Goal: Information Seeking & Learning: Compare options

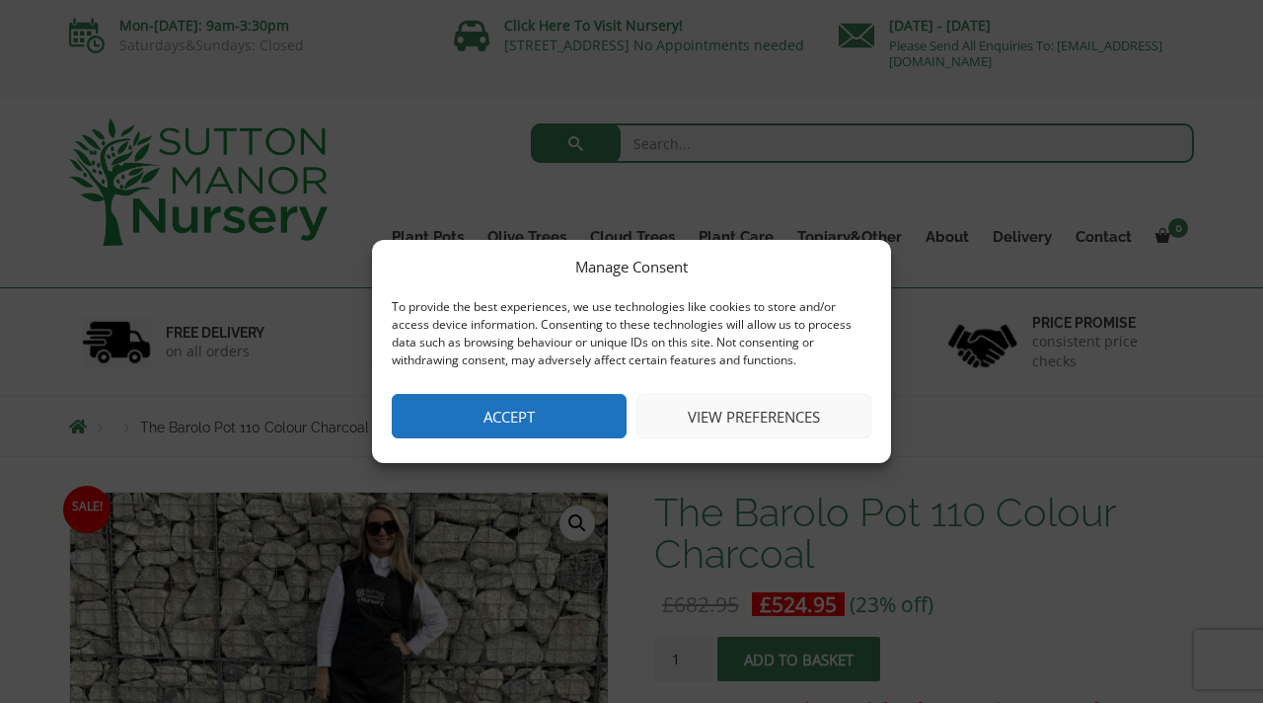
click at [507, 422] on button "Accept" at bounding box center [509, 416] width 235 height 44
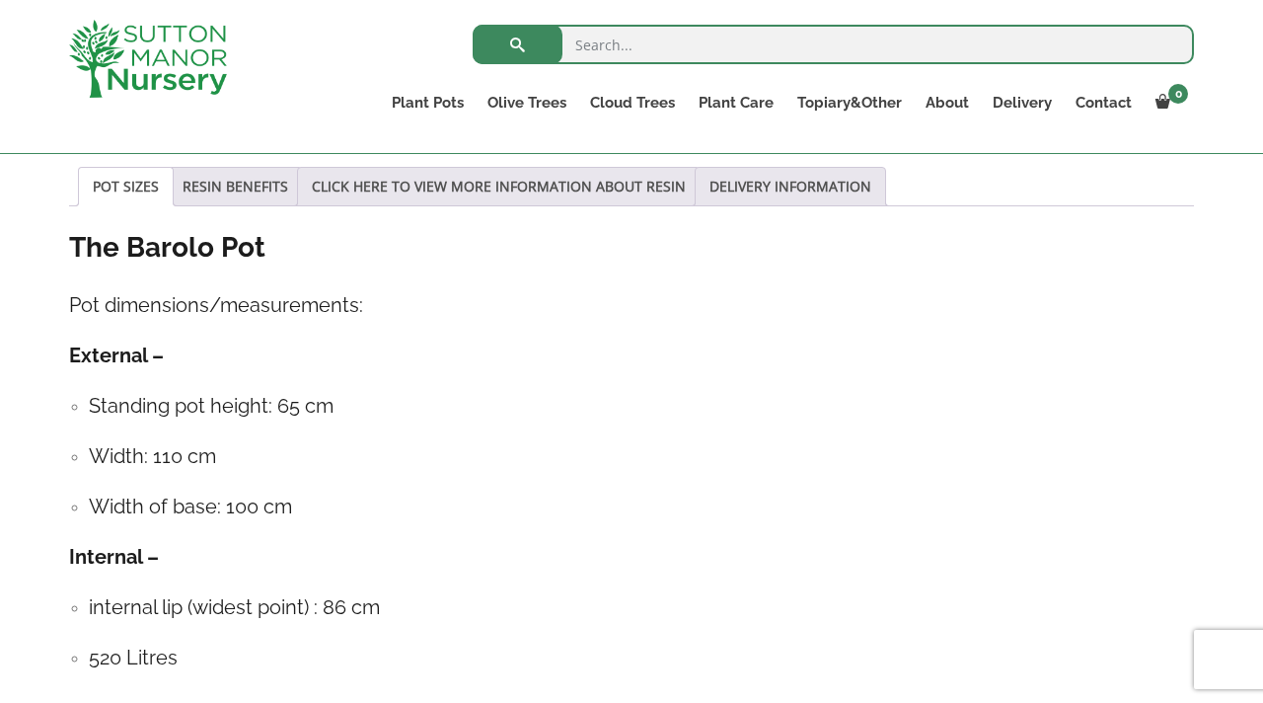
scroll to position [894, 0]
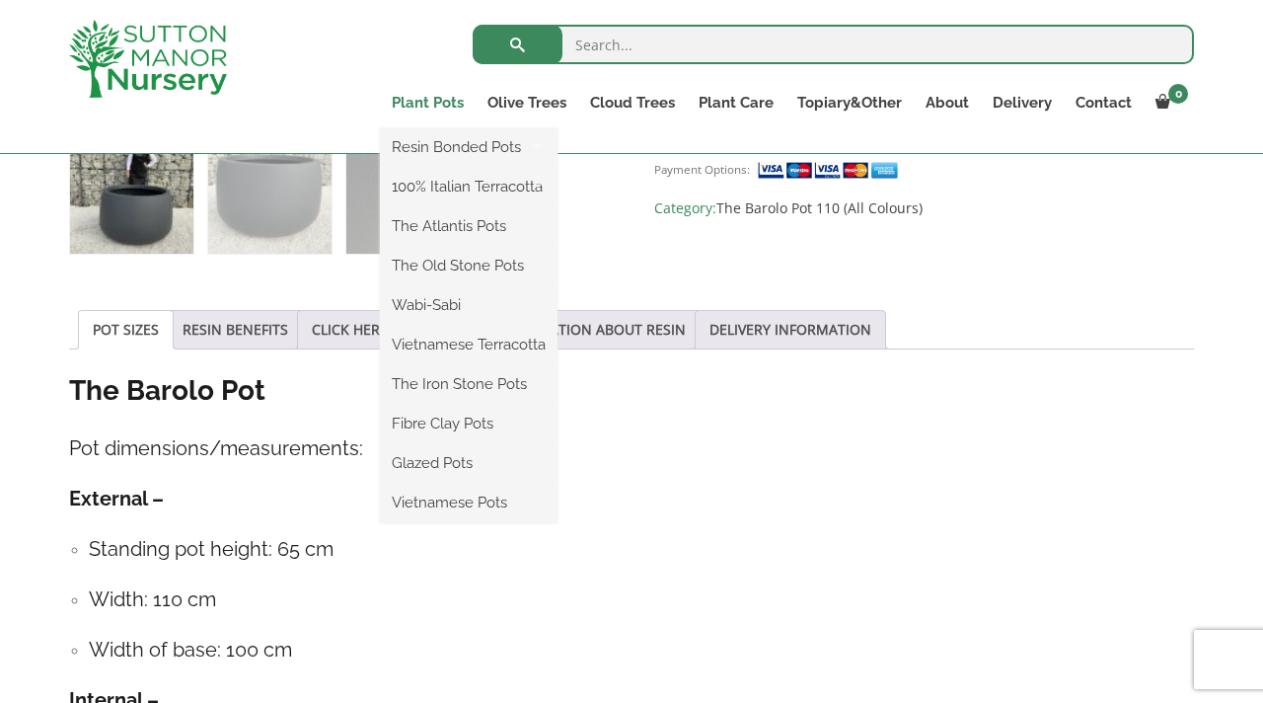
click at [429, 105] on link "Plant Pots" at bounding box center [428, 103] width 96 height 28
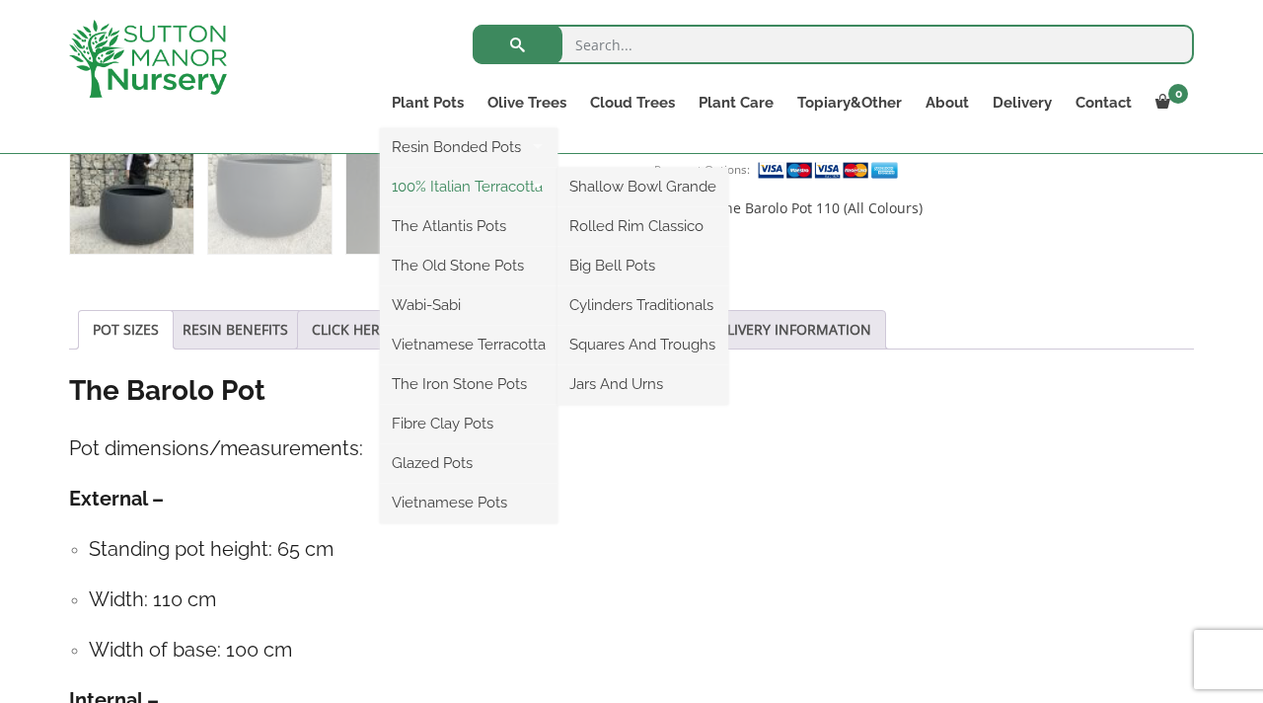
click at [460, 188] on link "100% Italian Terracotta" at bounding box center [469, 187] width 178 height 30
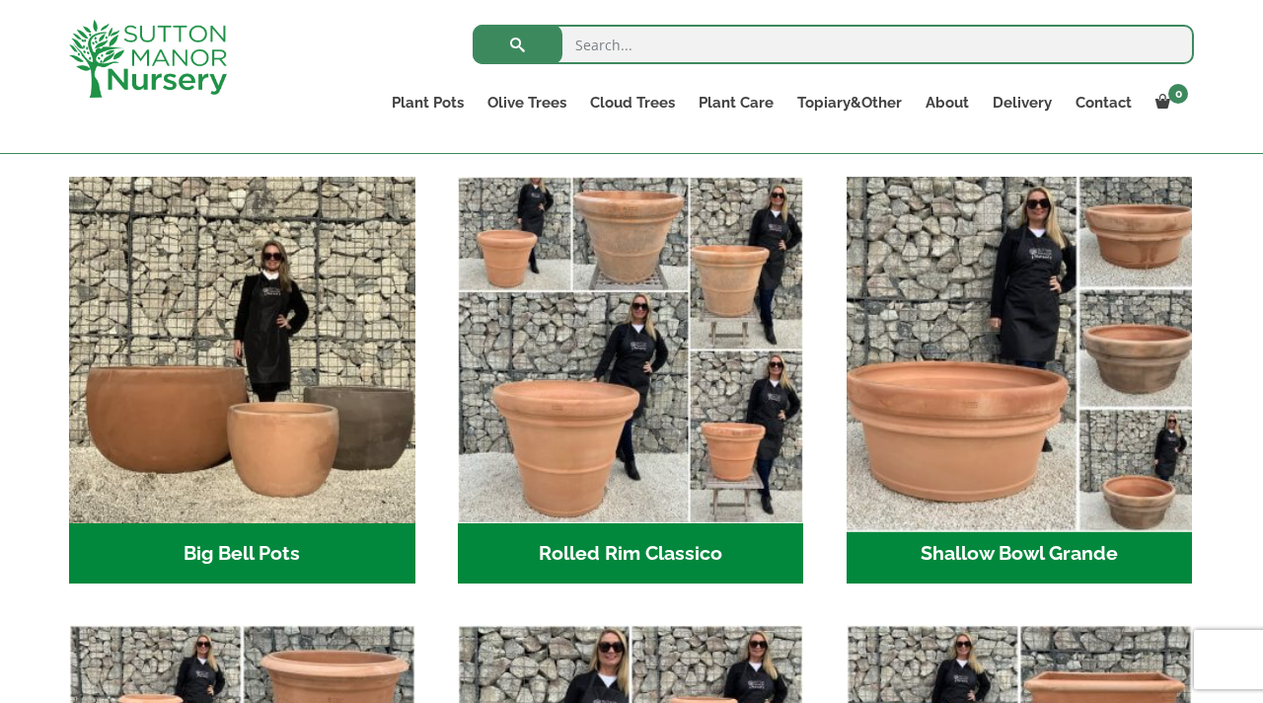
scroll to position [629, 0]
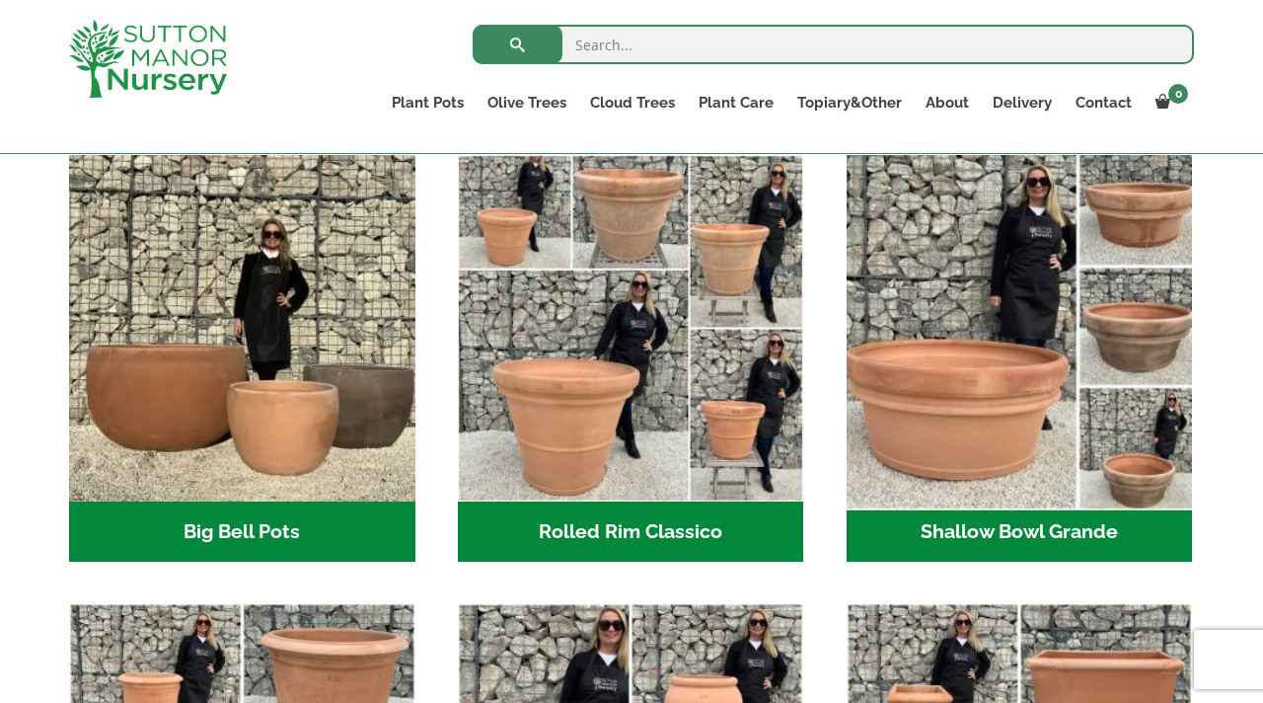
click at [979, 323] on img "Visit product category Shallow Bowl Grande" at bounding box center [1019, 327] width 363 height 363
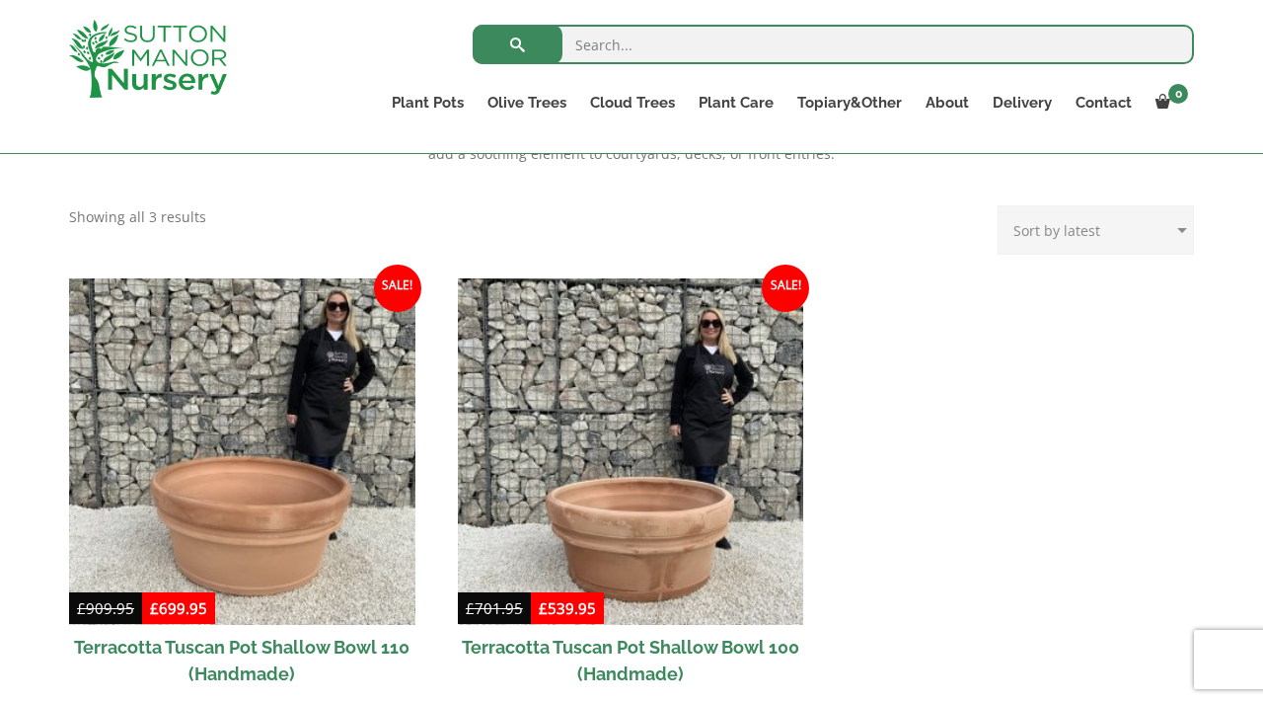
scroll to position [767, 0]
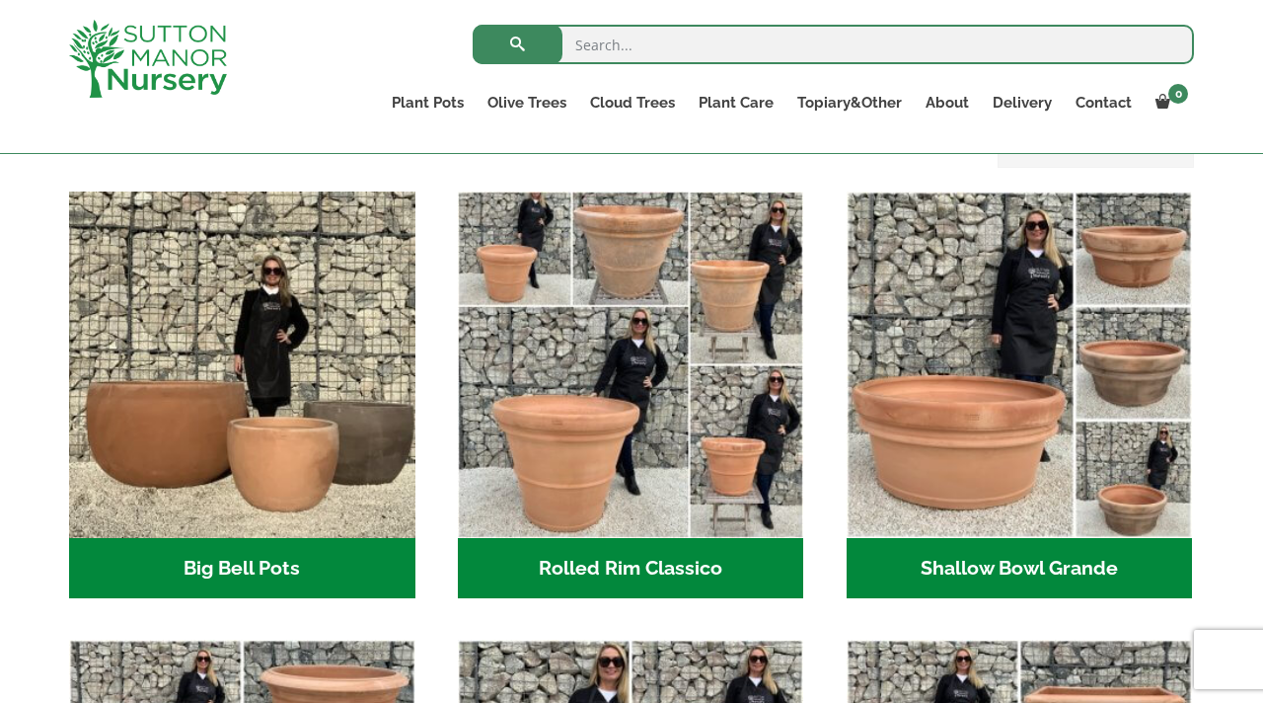
click at [212, 381] on img "Visit product category Big Bell Pots" at bounding box center [242, 364] width 346 height 346
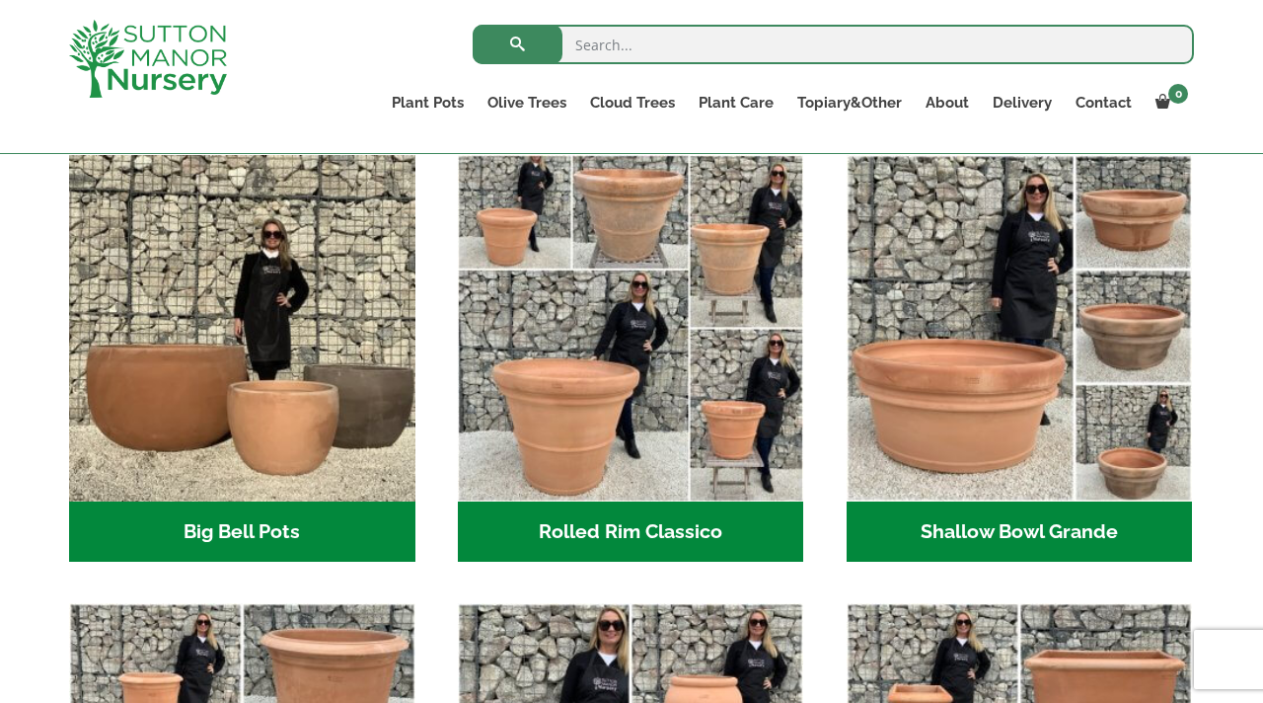
scroll to position [629, 0]
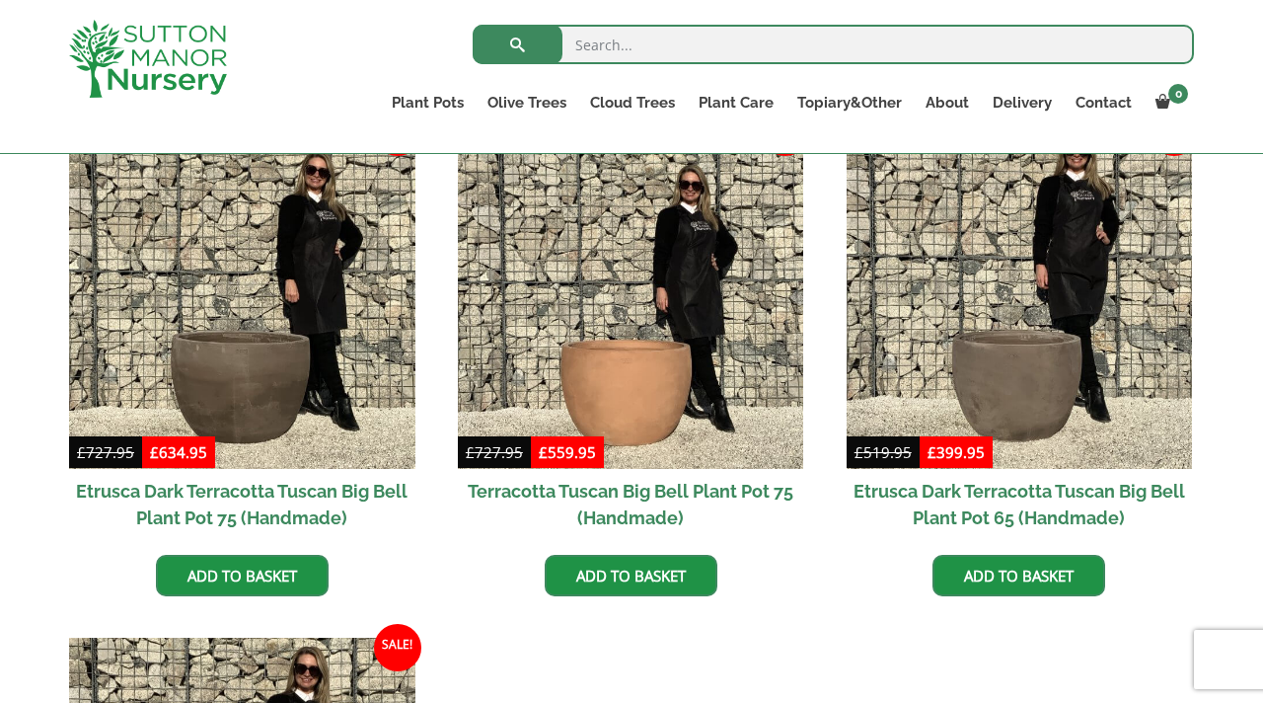
scroll to position [1567, 0]
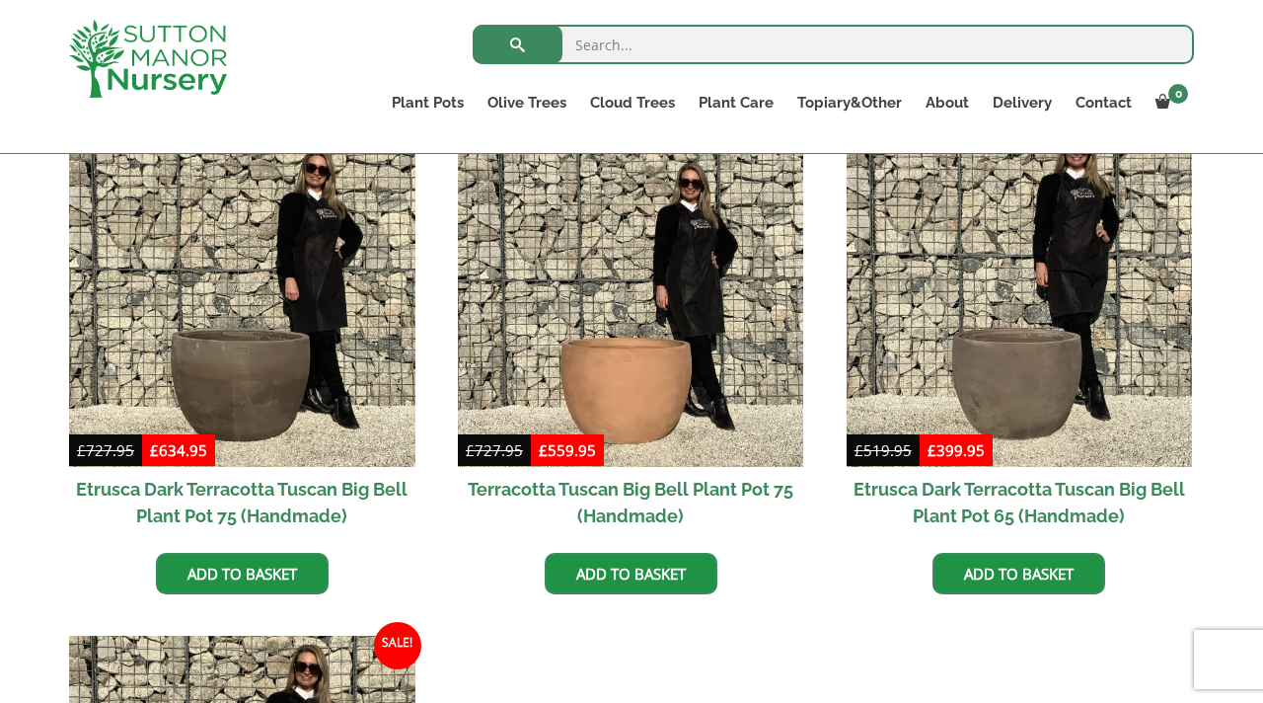
click at [633, 487] on h2 "Terracotta Tuscan Big Bell Plant Pot 75 (Handmade)" at bounding box center [631, 502] width 346 height 71
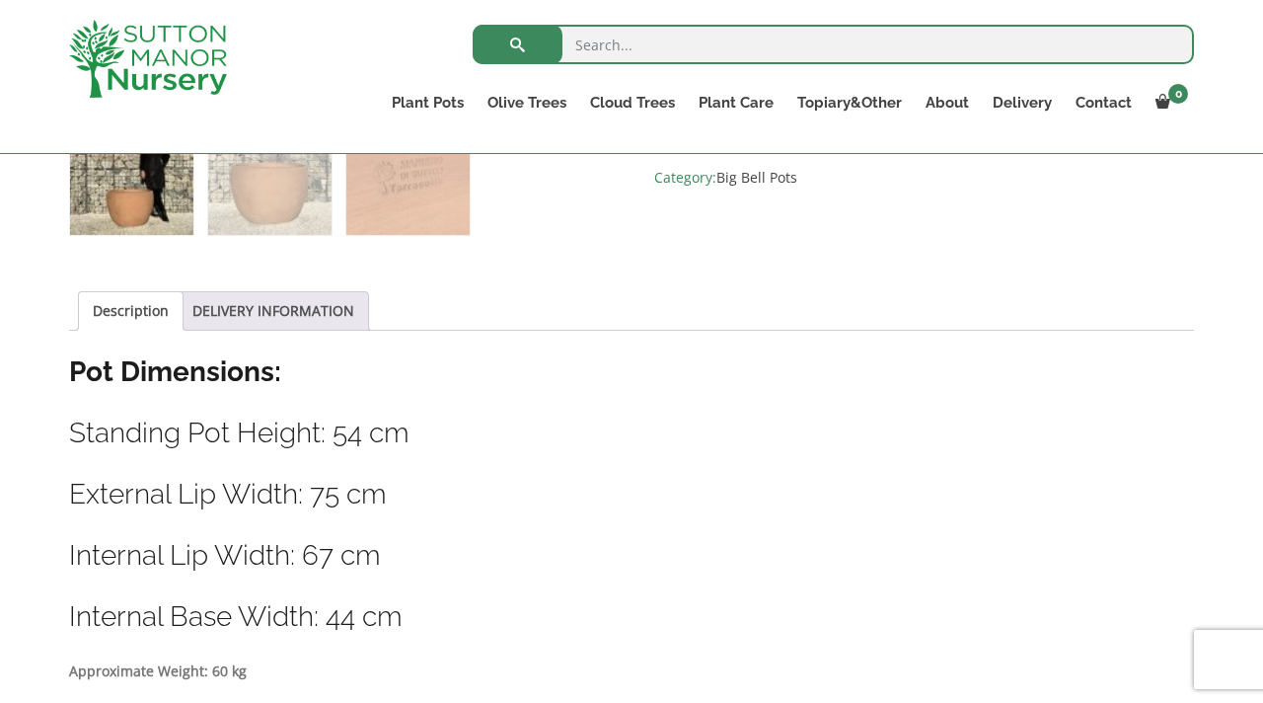
scroll to position [837, 0]
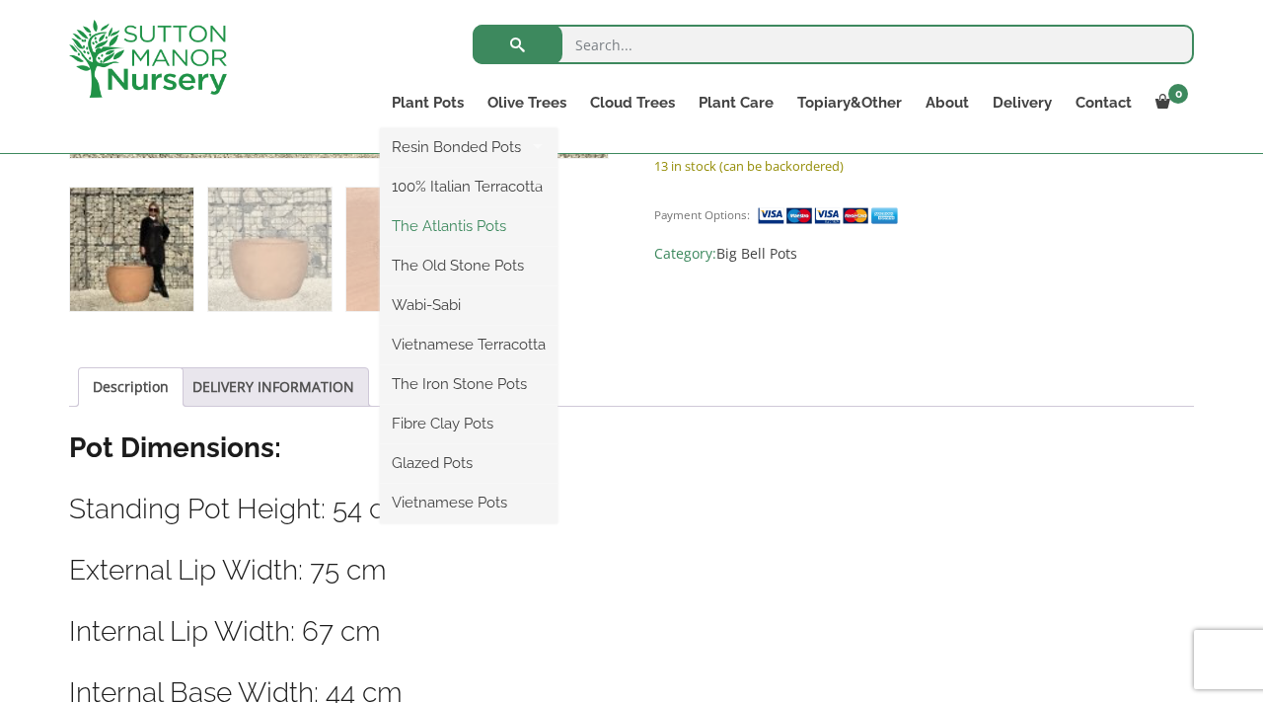
click at [448, 228] on link "The Atlantis Pots" at bounding box center [469, 226] width 178 height 30
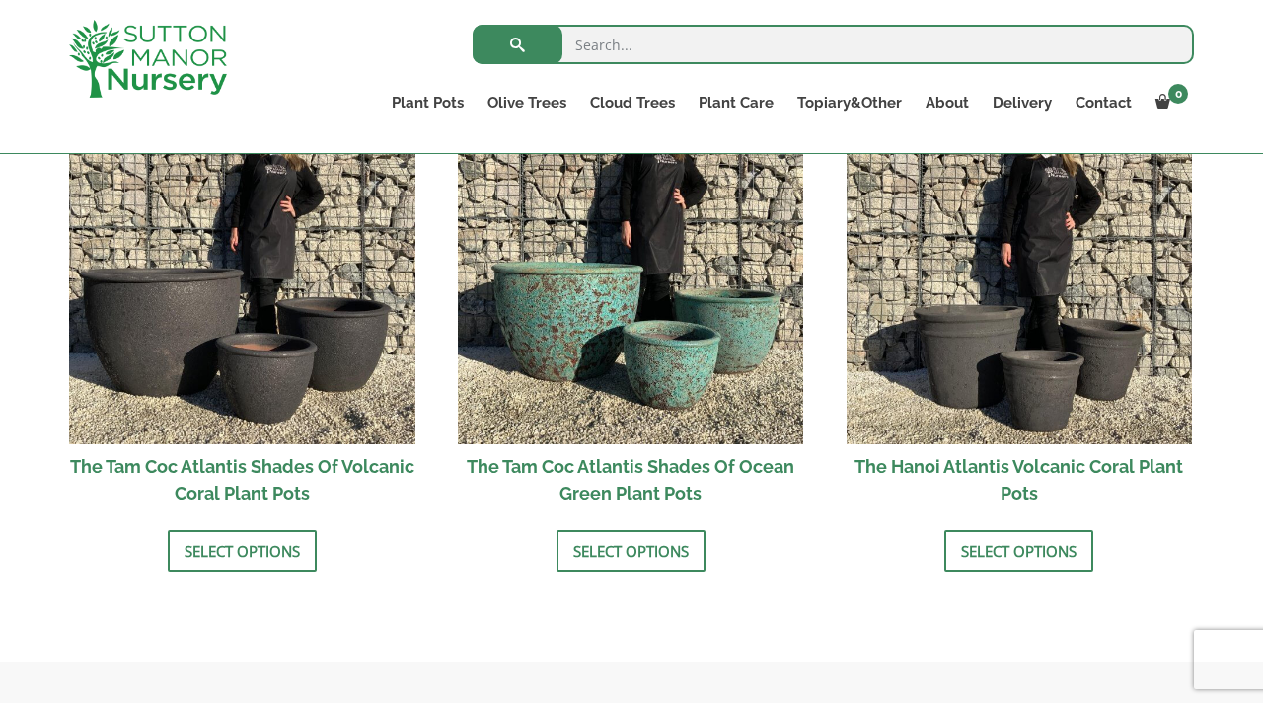
scroll to position [1767, 0]
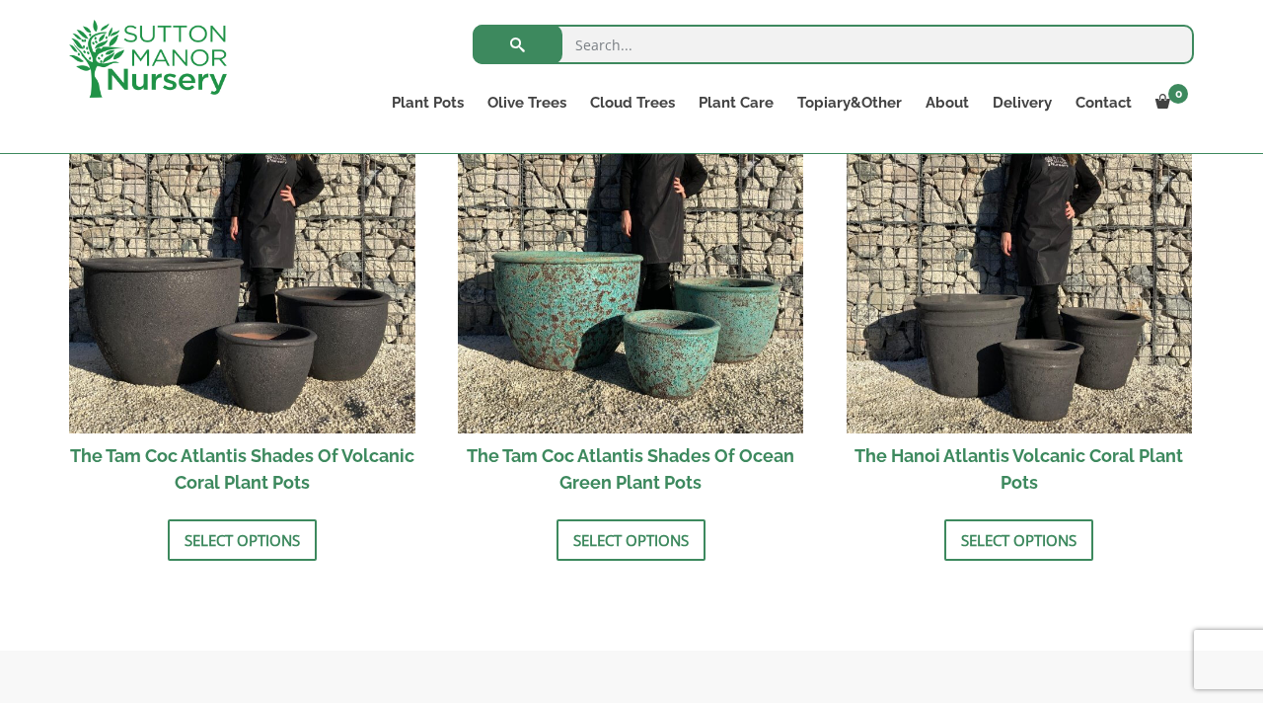
click at [614, 465] on h2 "The Tam Coc Atlantis Shades Of Ocean Green Plant Pots" at bounding box center [631, 468] width 346 height 71
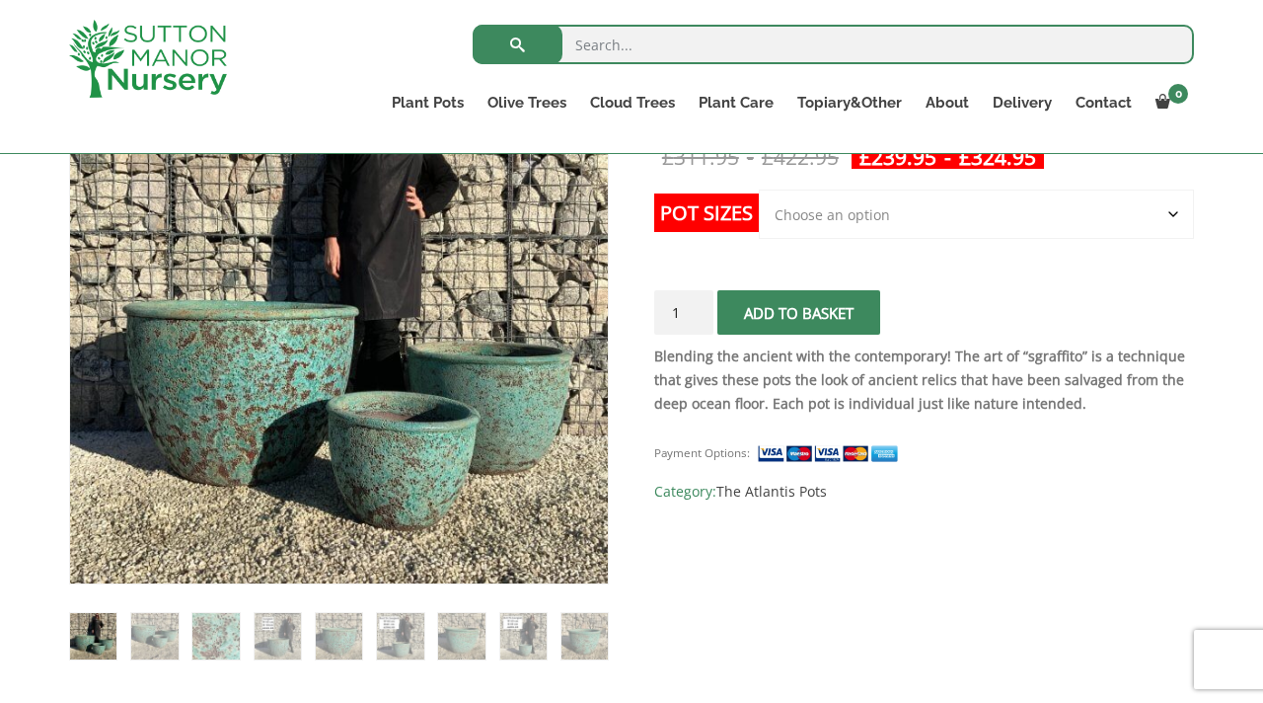
scroll to position [410, 0]
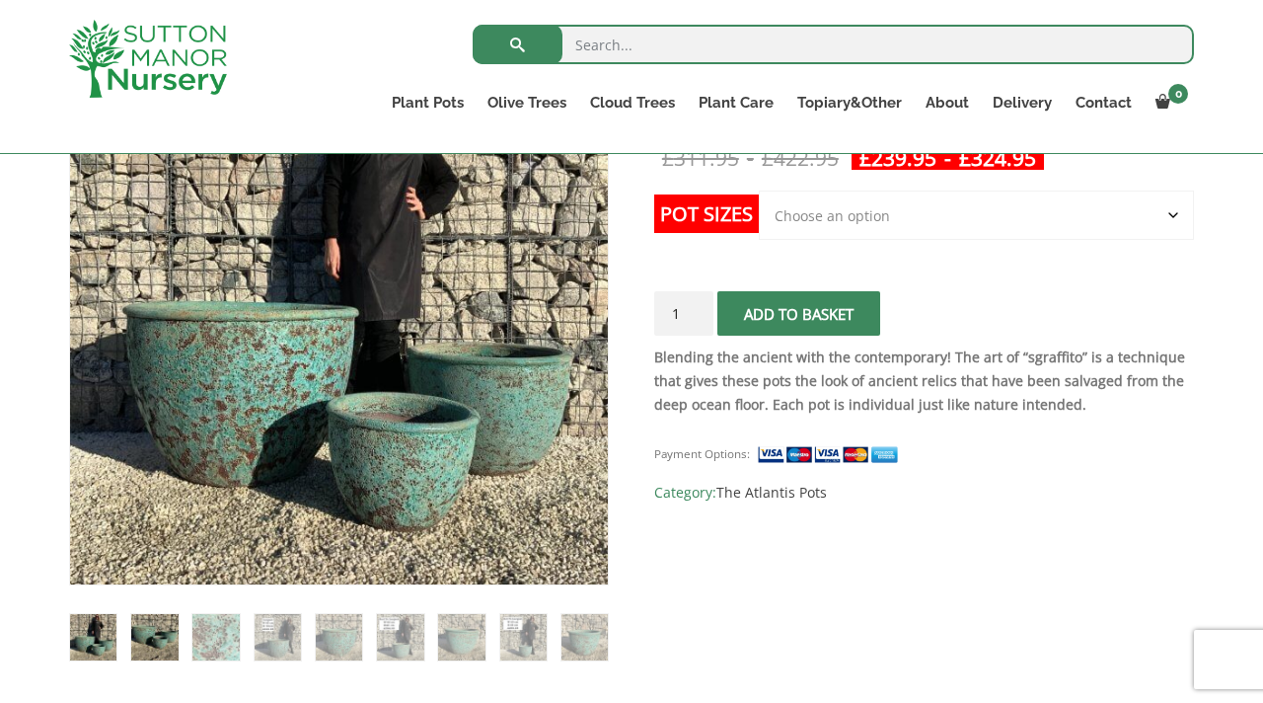
click at [167, 632] on img at bounding box center [154, 637] width 46 height 46
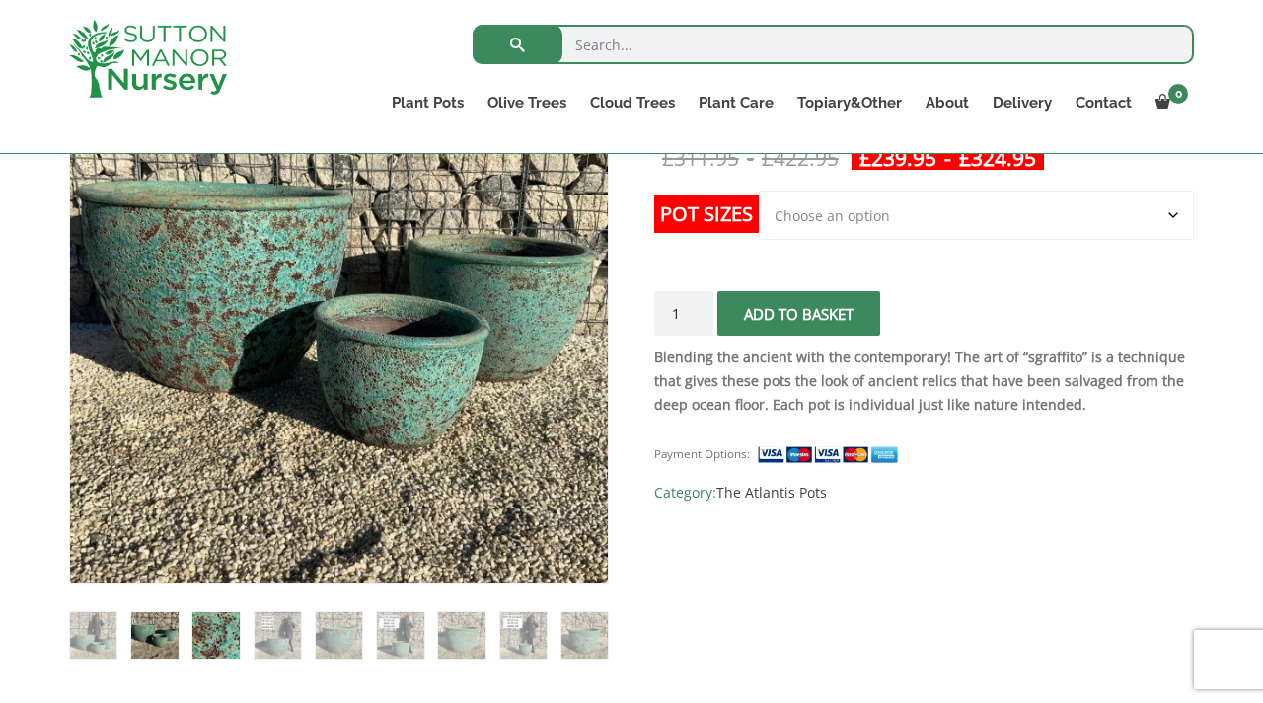
click at [201, 635] on img at bounding box center [215, 635] width 46 height 46
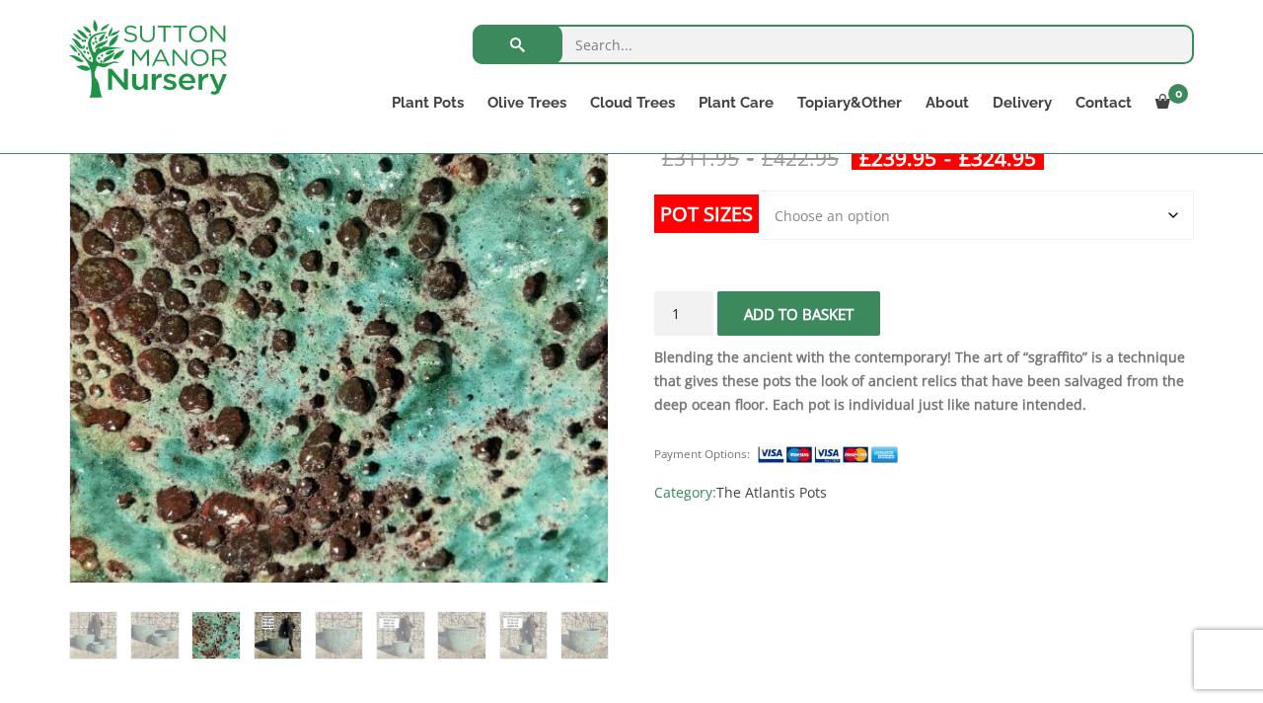
click at [297, 630] on img at bounding box center [278, 635] width 46 height 46
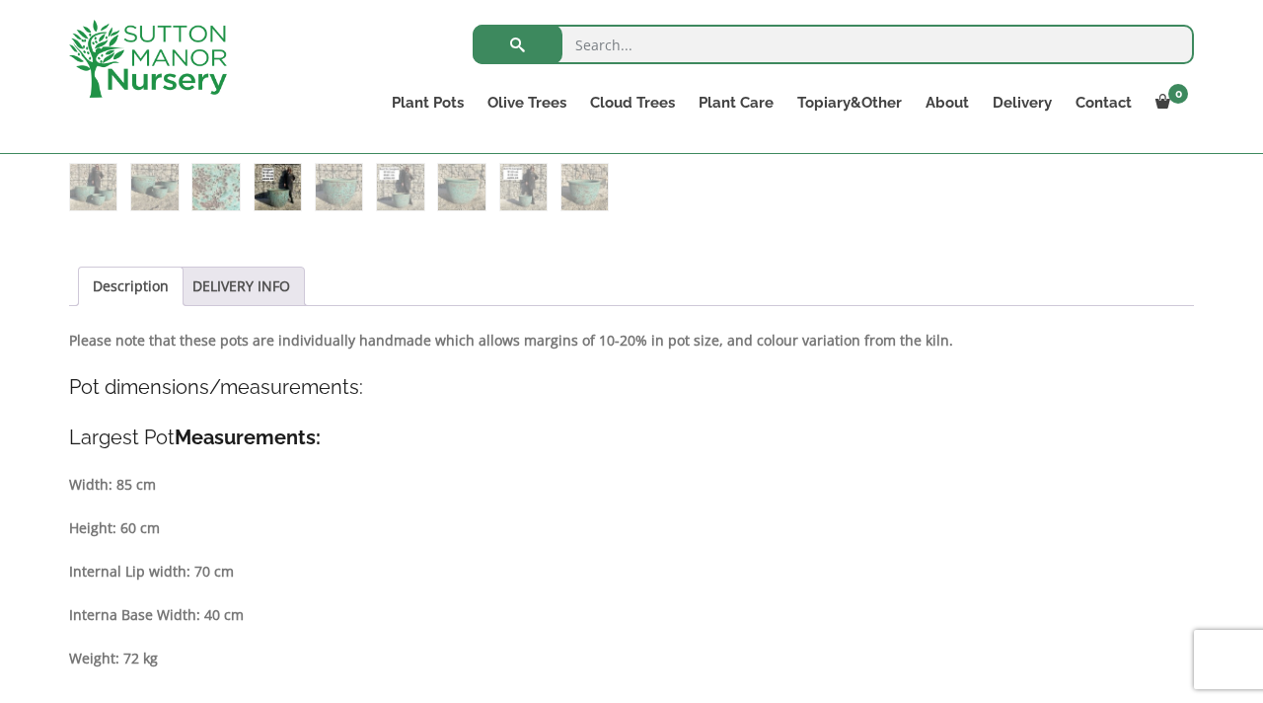
scroll to position [877, 0]
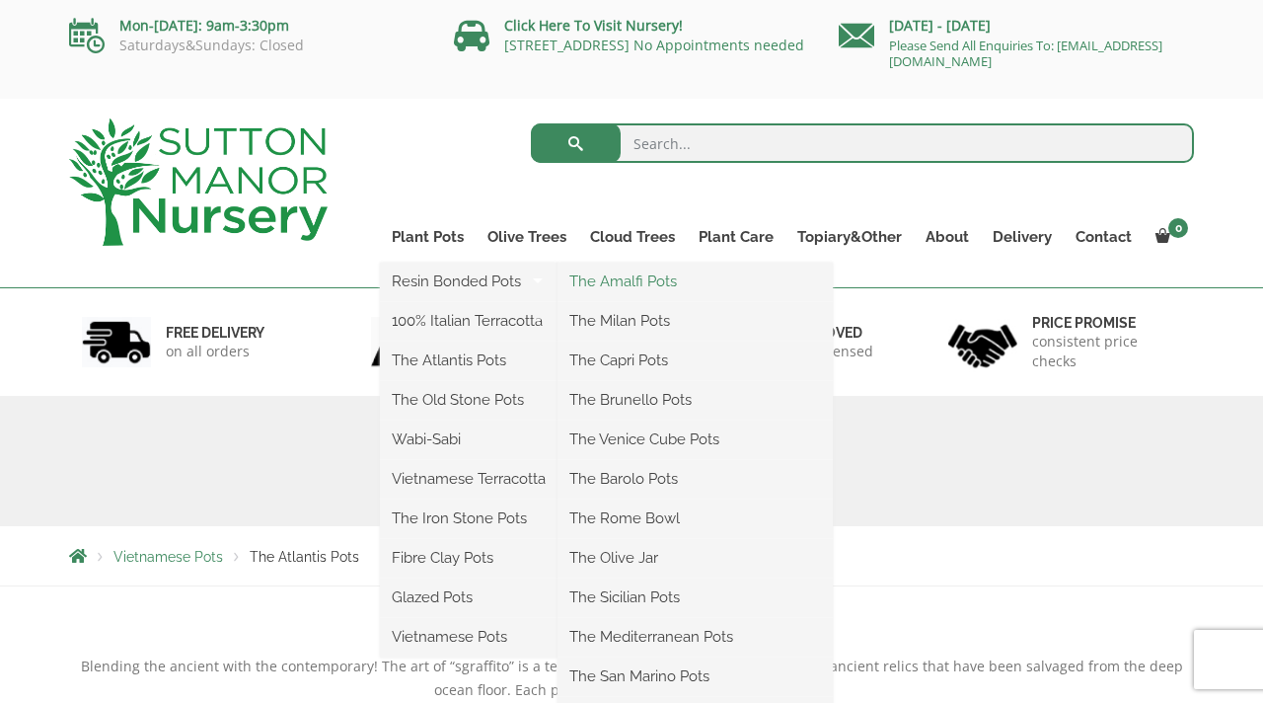
click at [630, 288] on link "The Amalfi Pots" at bounding box center [694, 281] width 275 height 30
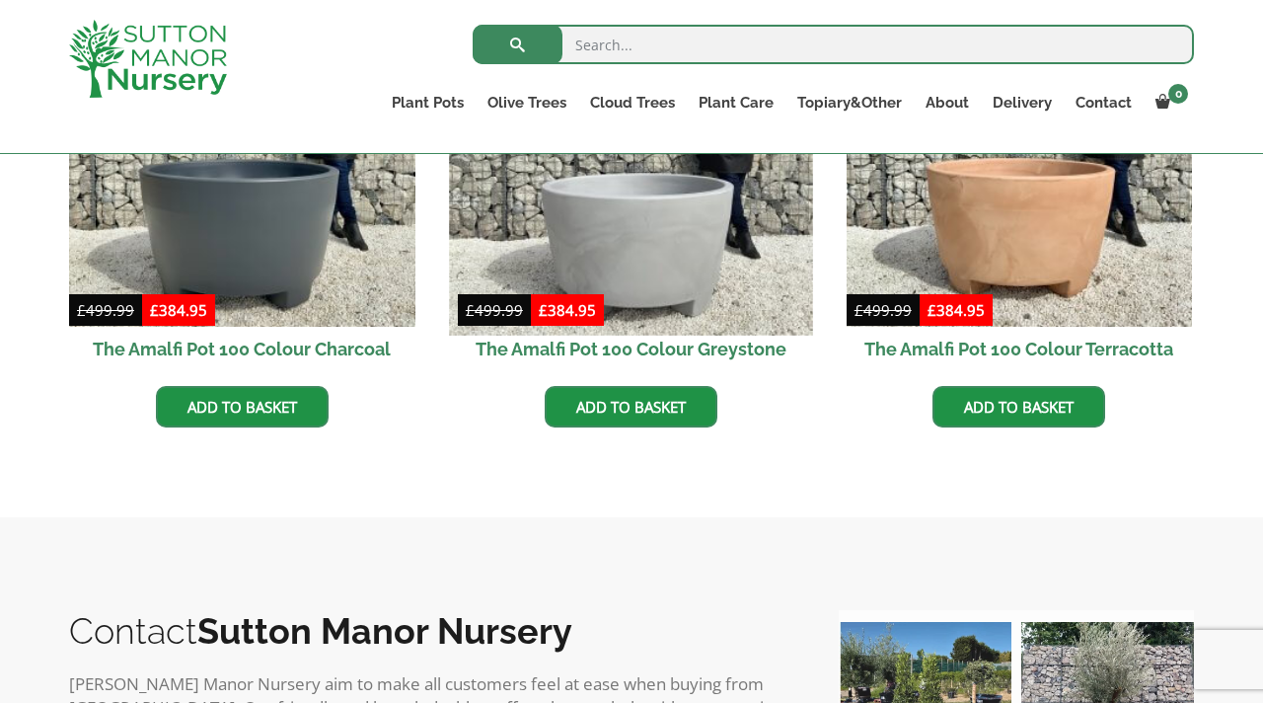
scroll to position [745, 0]
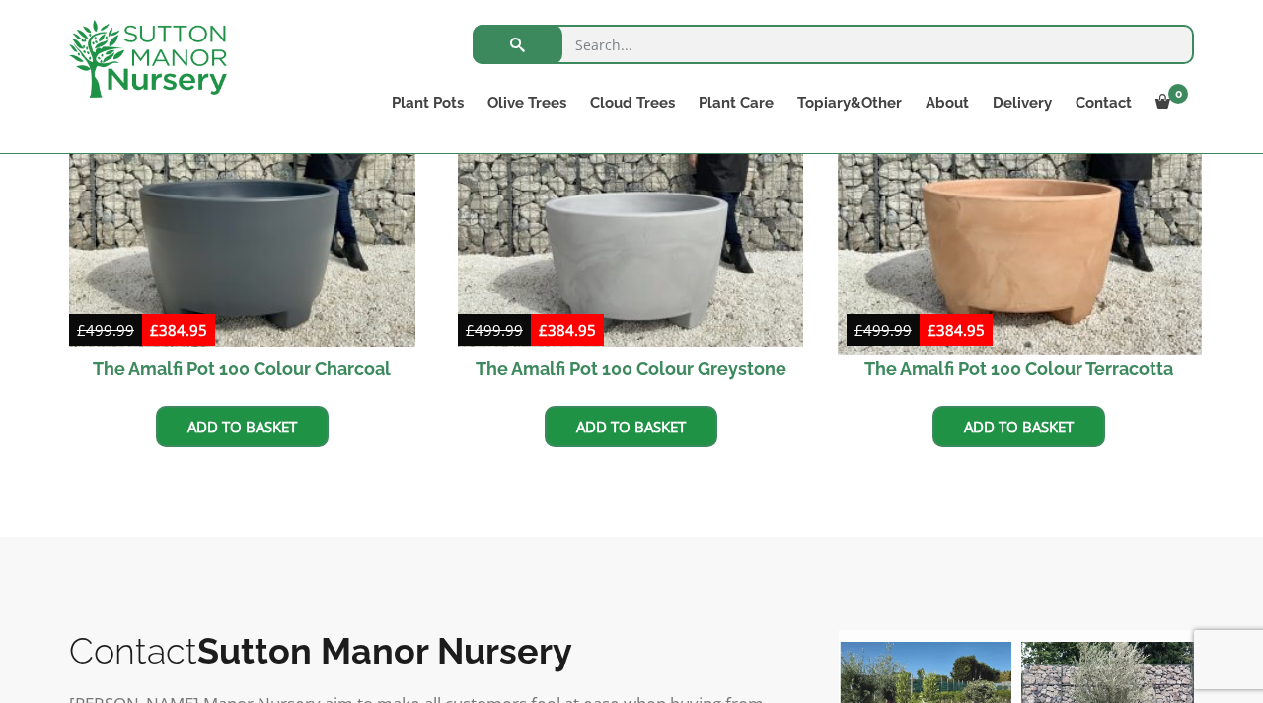
click at [1029, 251] on img at bounding box center [1019, 172] width 363 height 363
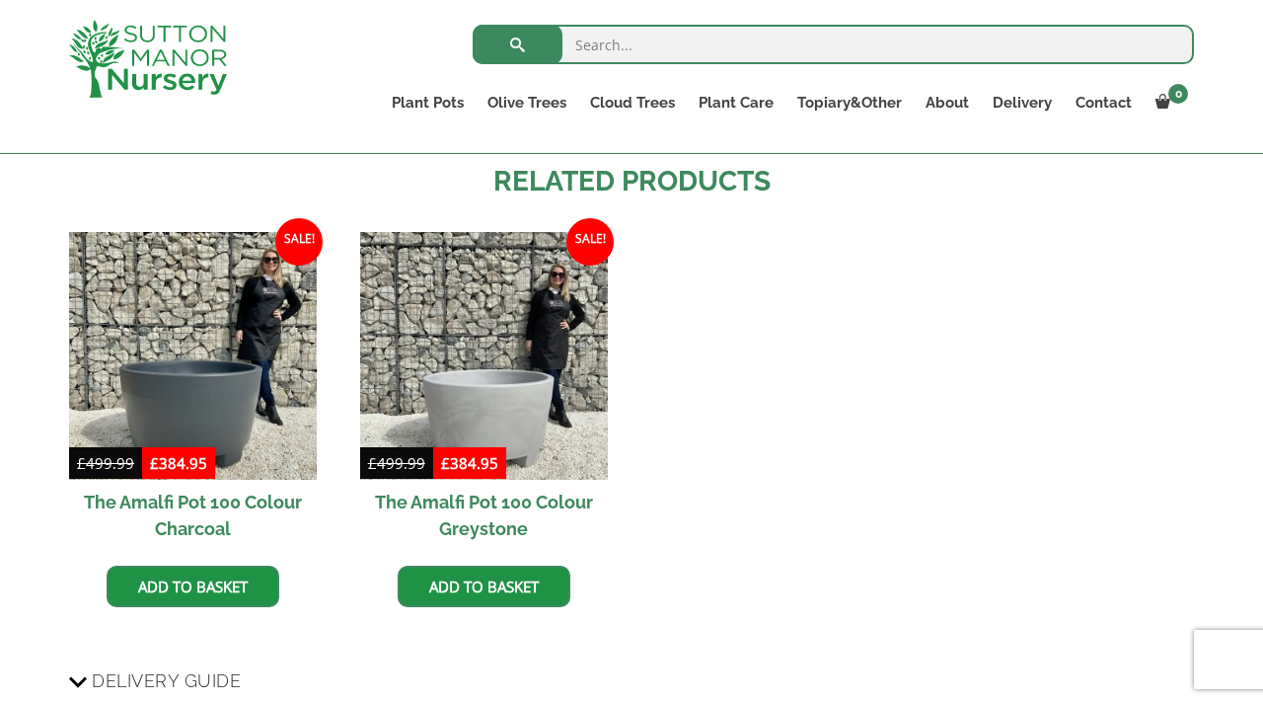
scroll to position [1761, 0]
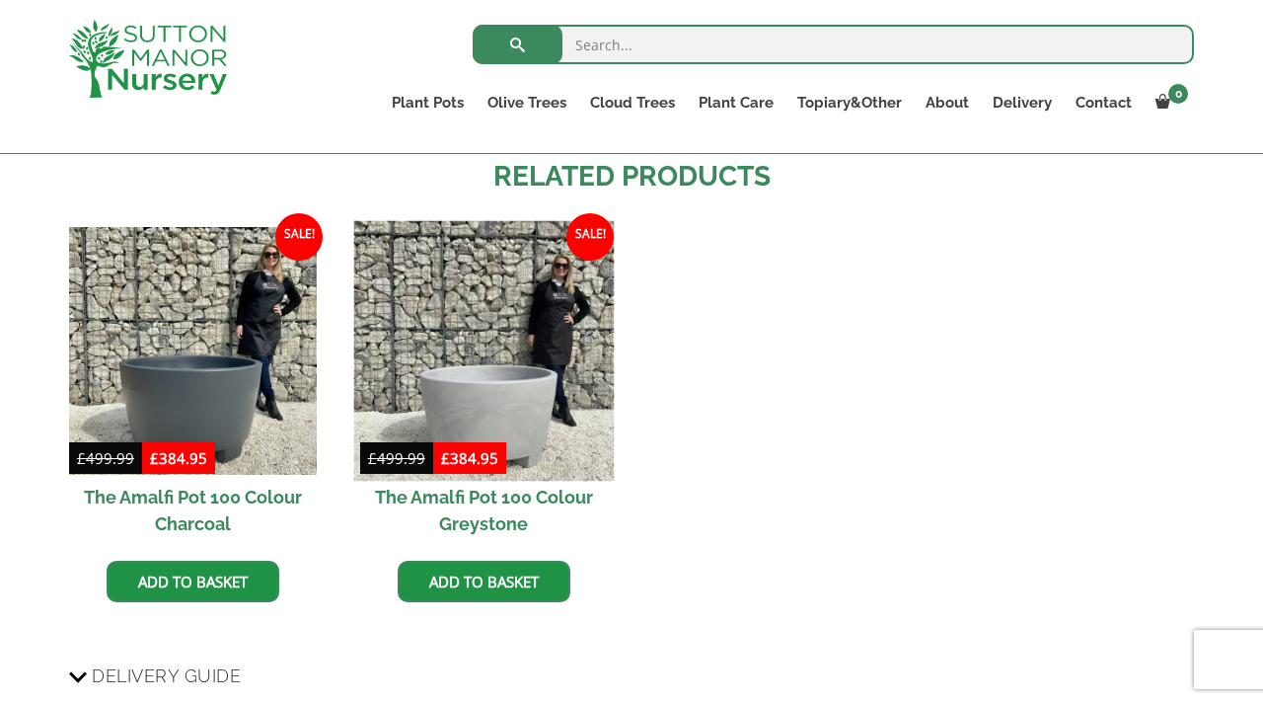
click at [491, 345] on img at bounding box center [483, 351] width 260 height 260
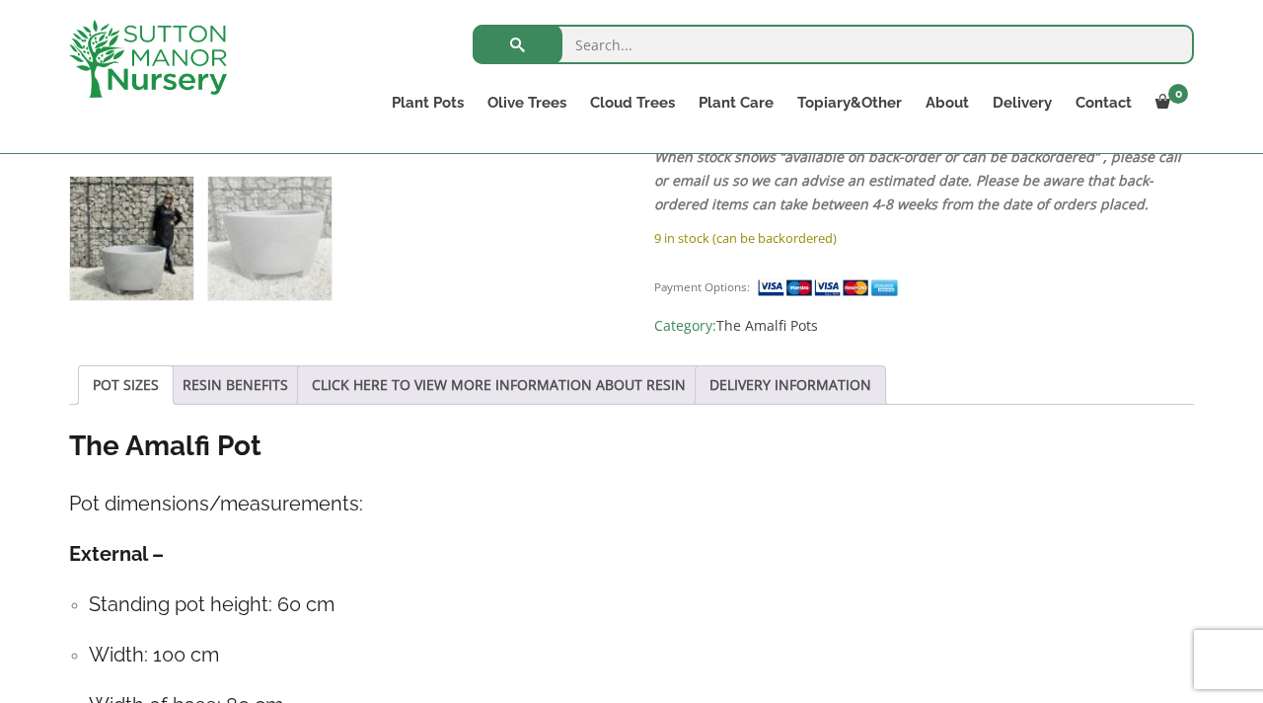
scroll to position [845, 0]
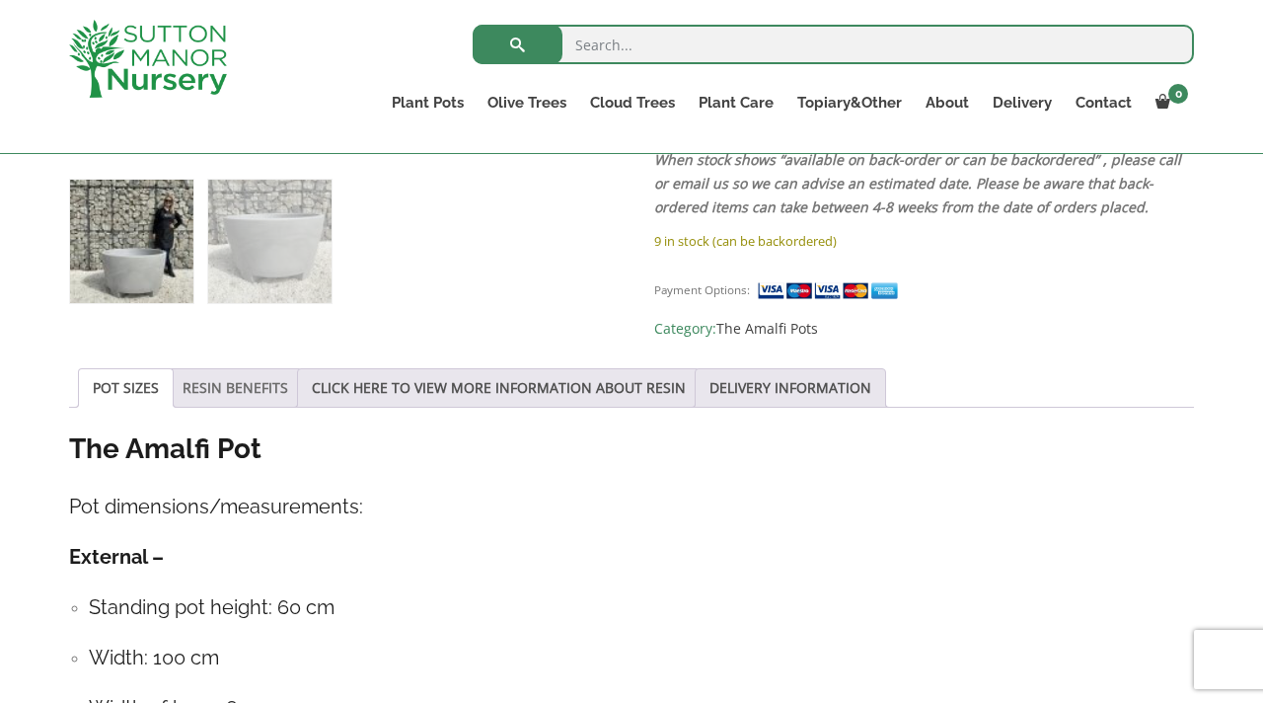
click at [225, 369] on link "RESIN BENEFITS" at bounding box center [236, 387] width 106 height 37
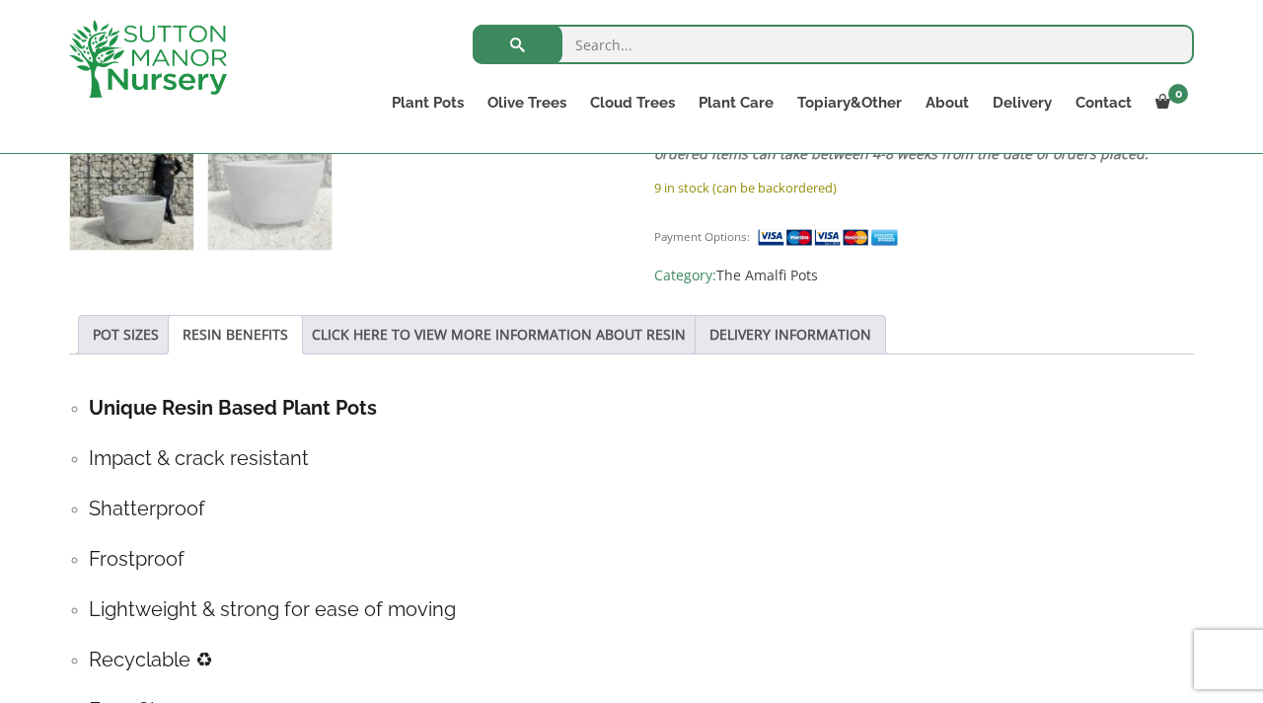
scroll to position [787, 0]
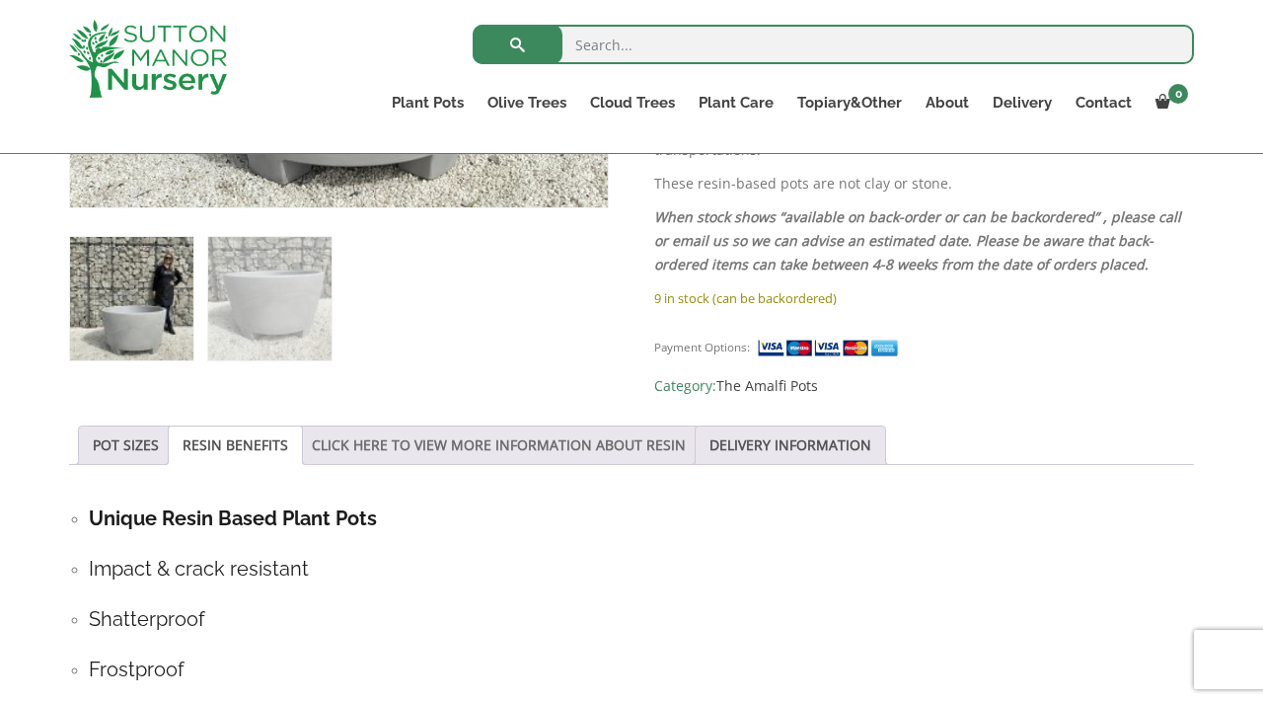
click at [478, 438] on link "CLICK HERE TO VIEW MORE INFORMATION ABOUT RESIN" at bounding box center [499, 444] width 374 height 37
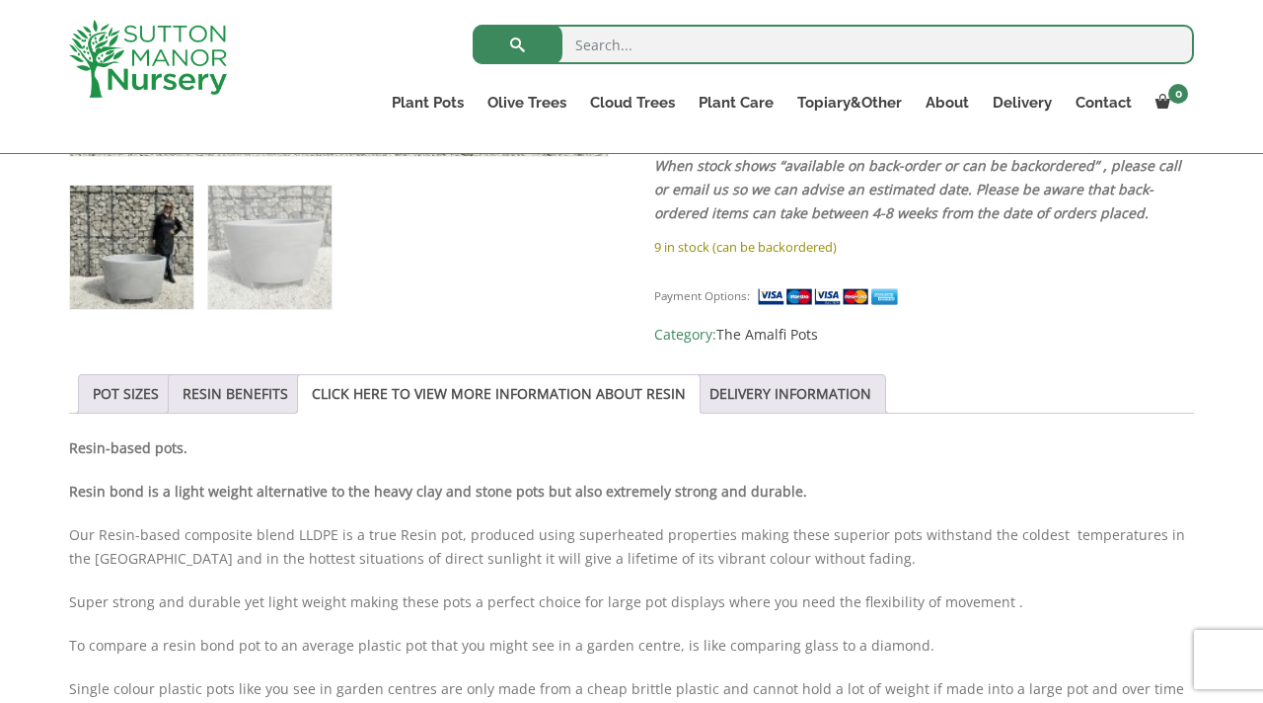
scroll to position [841, 0]
click at [798, 389] on link "DELIVERY INFORMATION" at bounding box center [790, 391] width 162 height 37
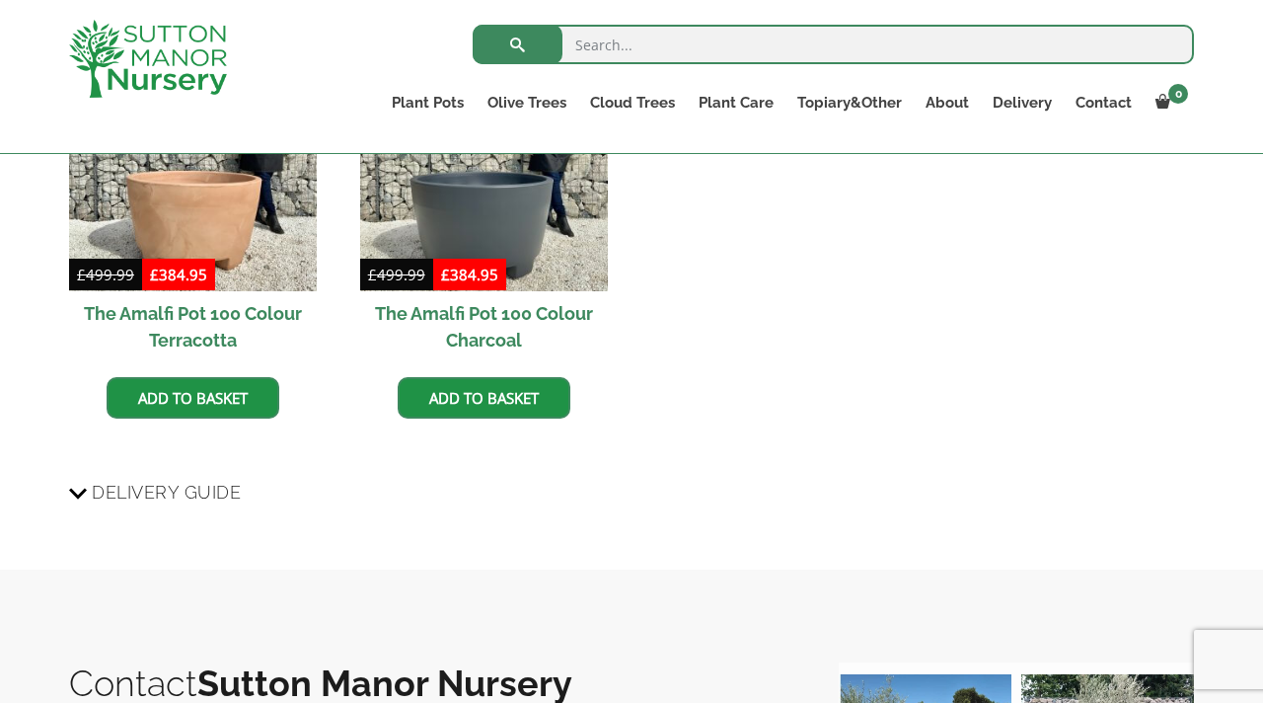
scroll to position [1527, 0]
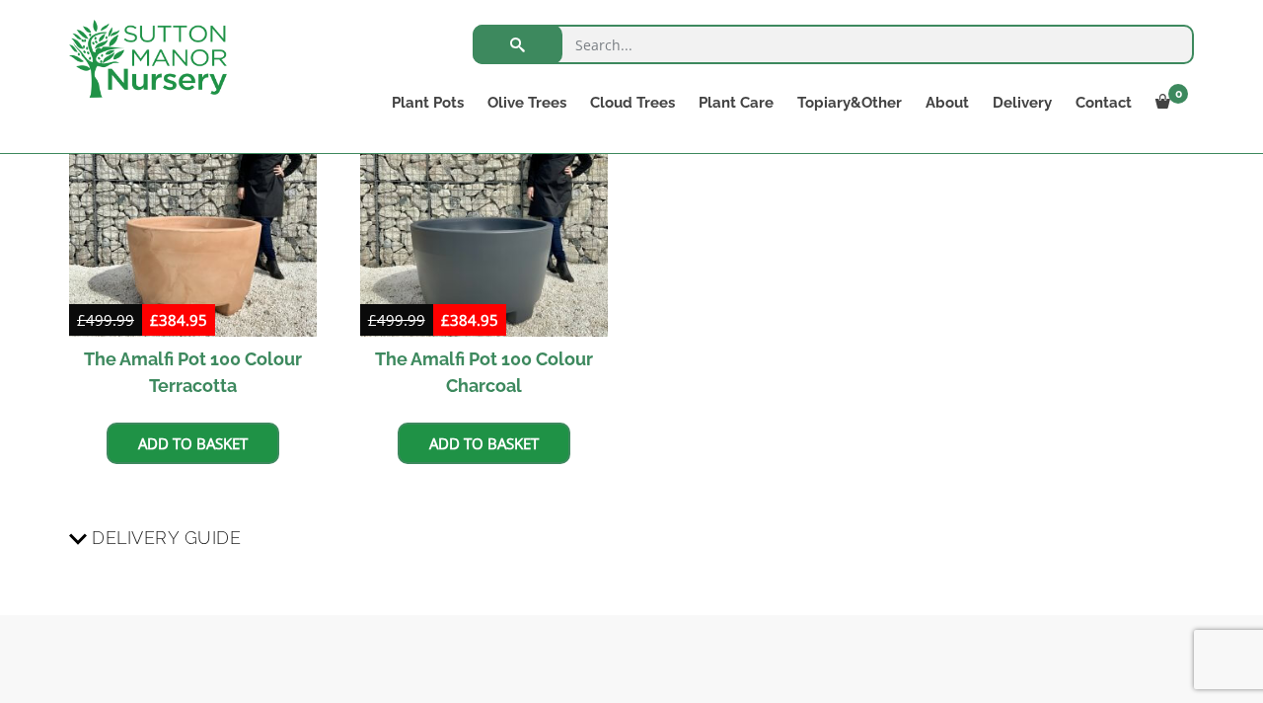
click at [1101, 397] on ul "Sale! £ 499.99 Original price was: £499.99. £ 384.95 Current price is: £384.95.…" at bounding box center [631, 297] width 1125 height 416
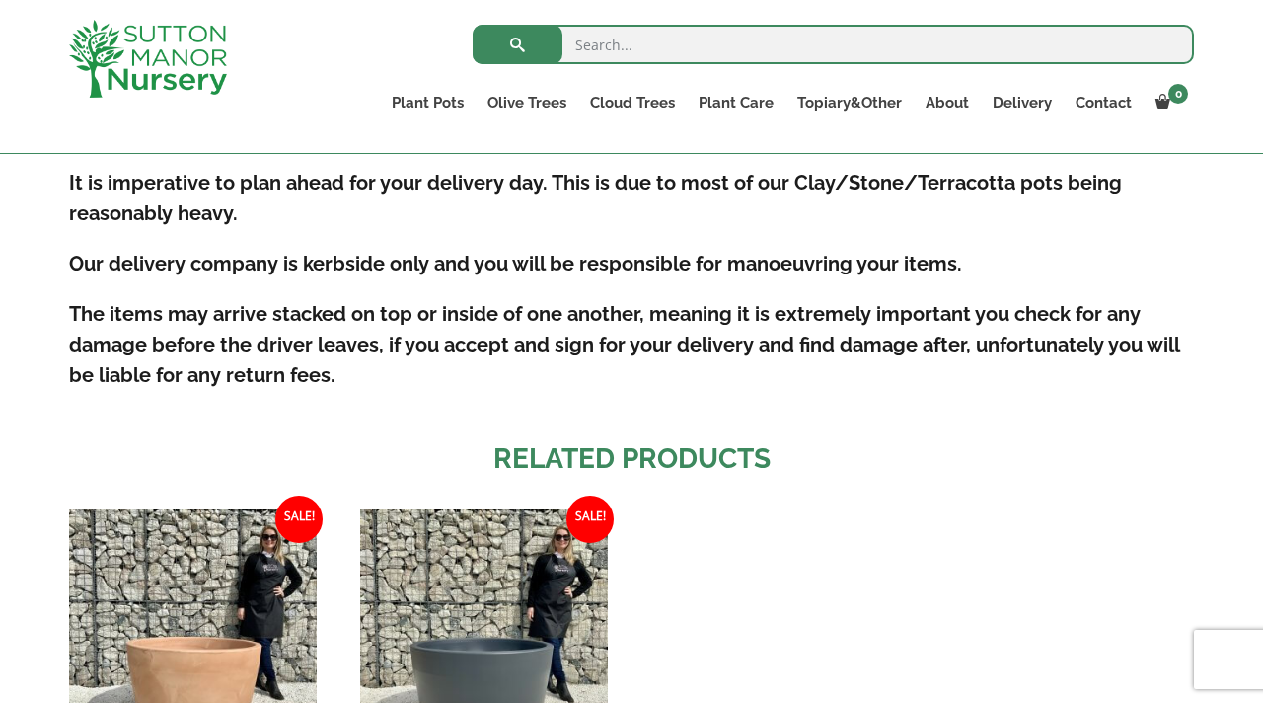
scroll to position [1049, 0]
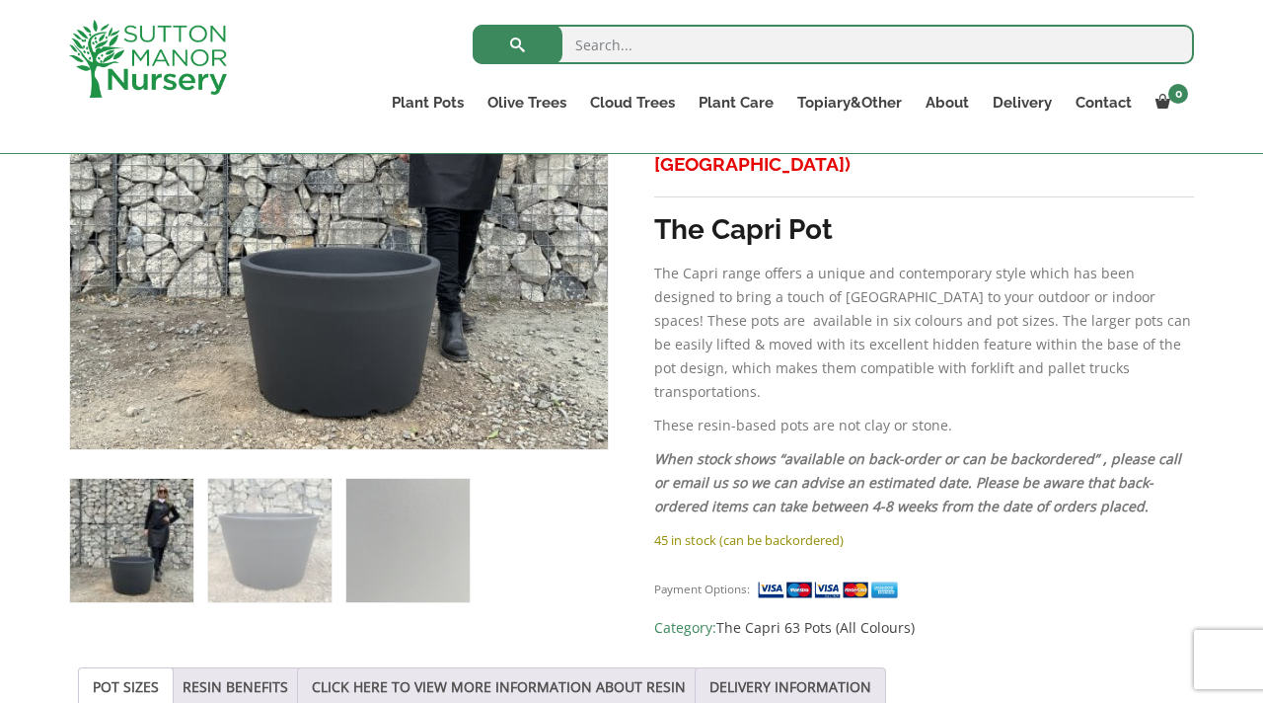
scroll to position [444, 0]
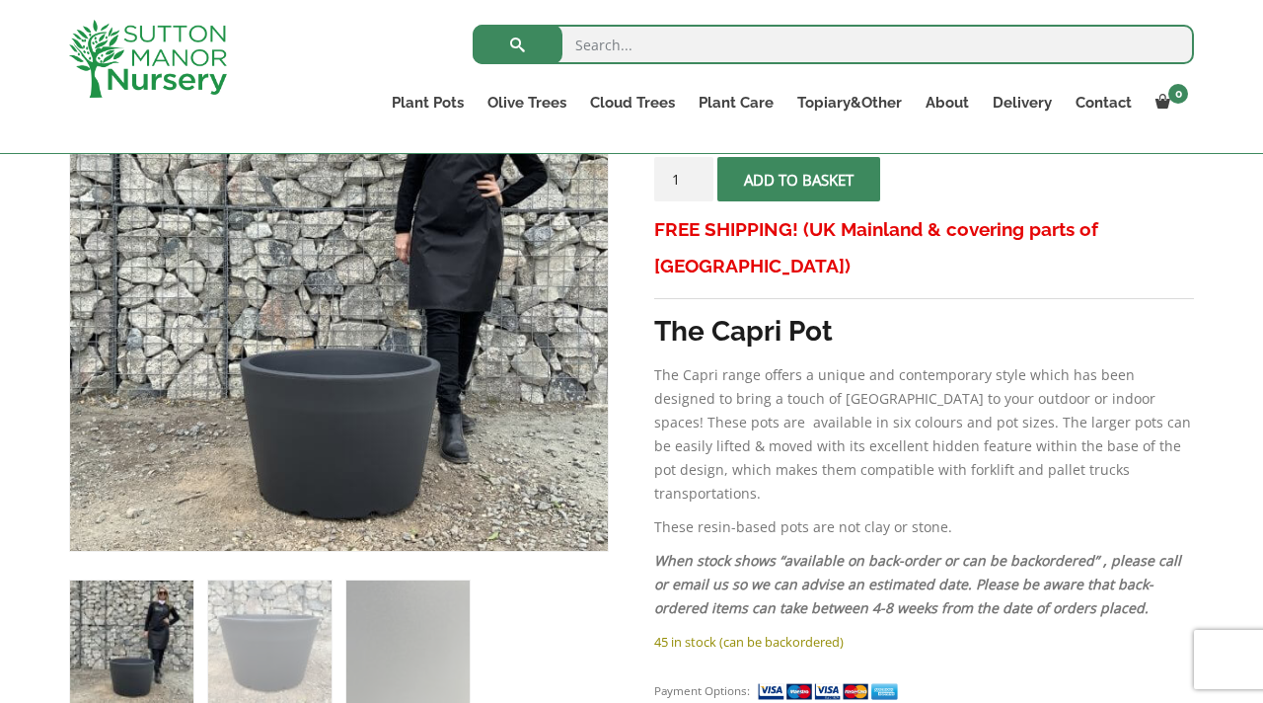
click at [934, 243] on h3 "FREE SHIPPING! (UK Mainland & covering parts of [GEOGRAPHIC_DATA])" at bounding box center [924, 247] width 540 height 73
